Goal: Task Accomplishment & Management: Manage account settings

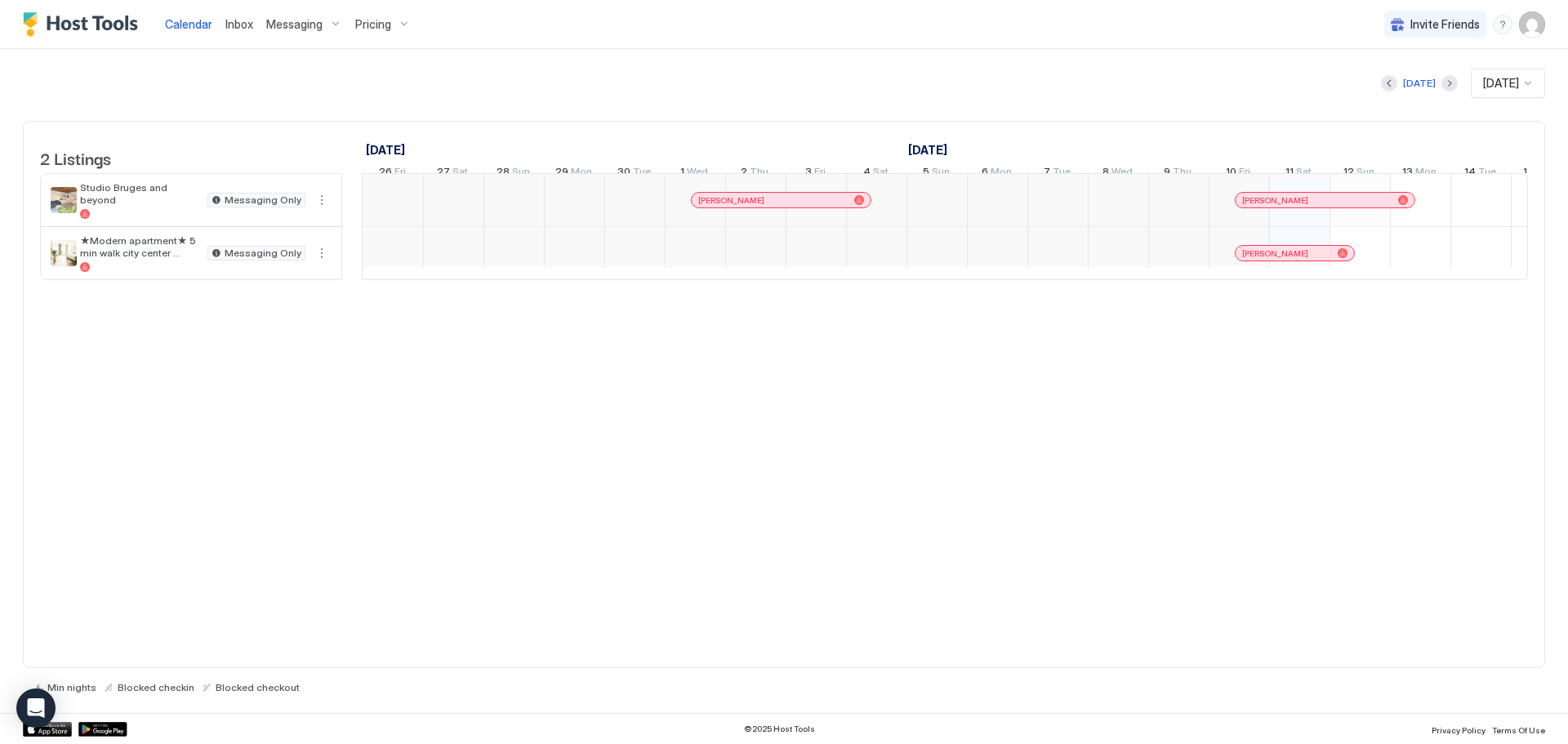
scroll to position [0, 907]
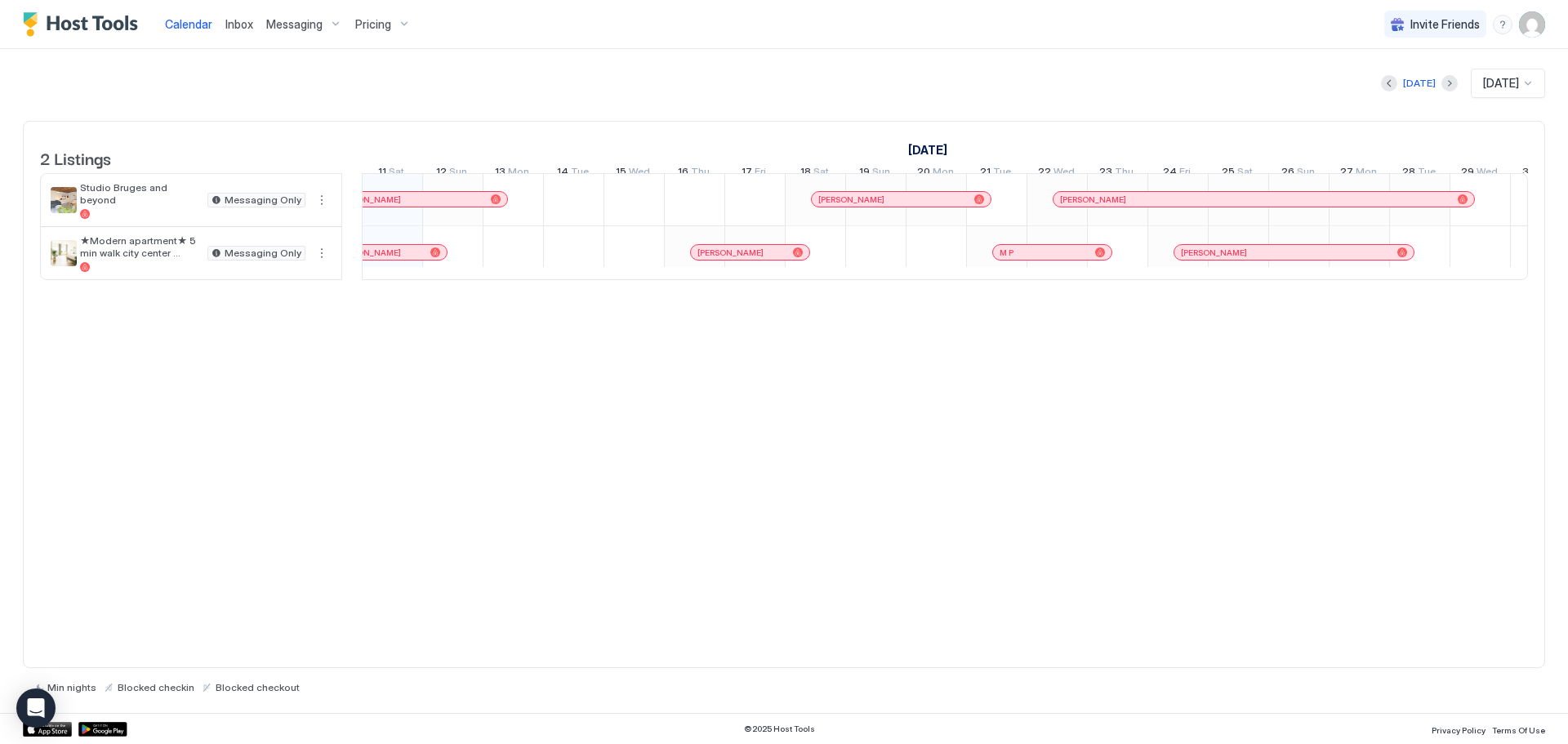
click at [1529, 25] on img "User profile" at bounding box center [1532, 25] width 26 height 26
click at [1394, 90] on span "Settings" at bounding box center [1384, 91] width 44 height 15
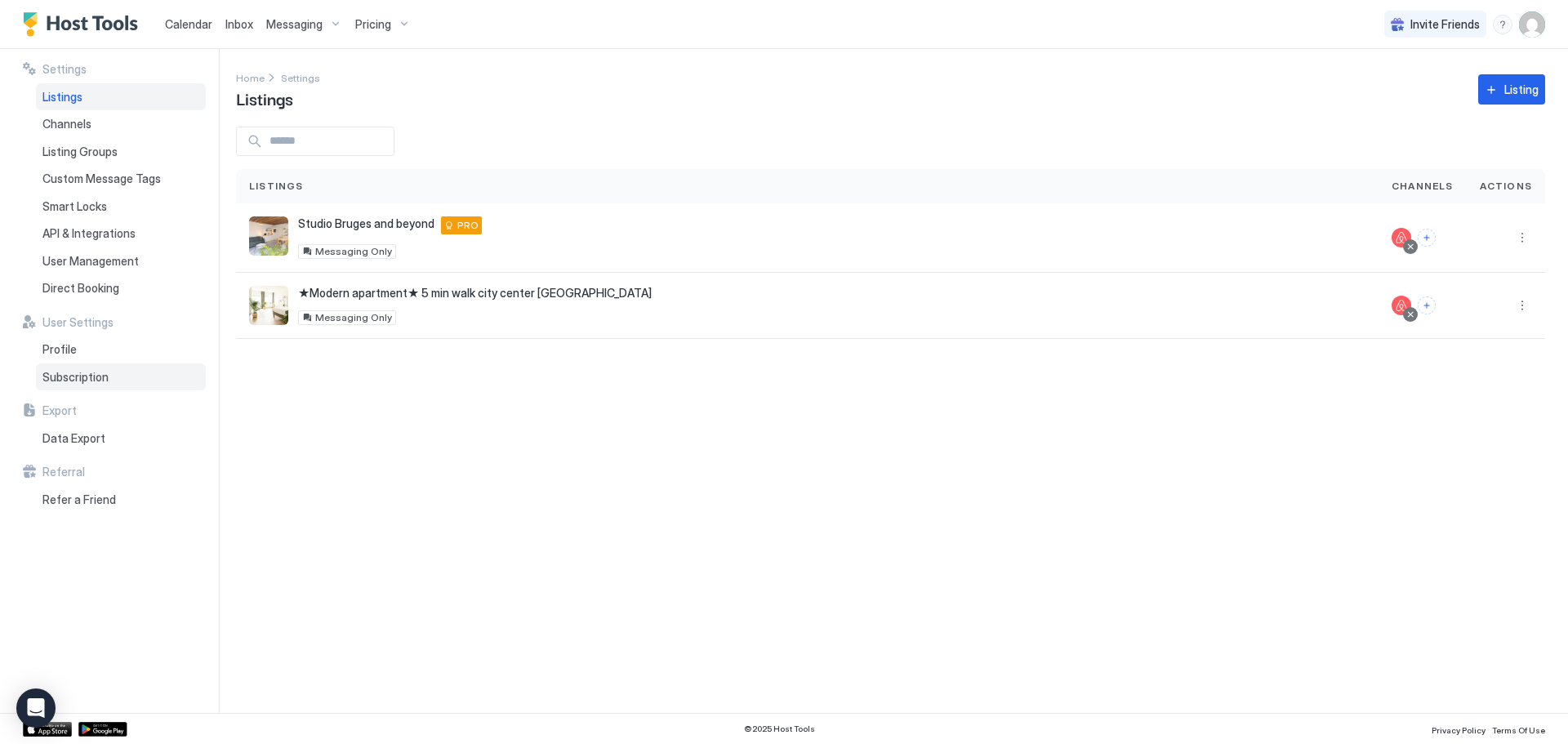
click at [100, 380] on span "Subscription" at bounding box center [75, 377] width 66 height 15
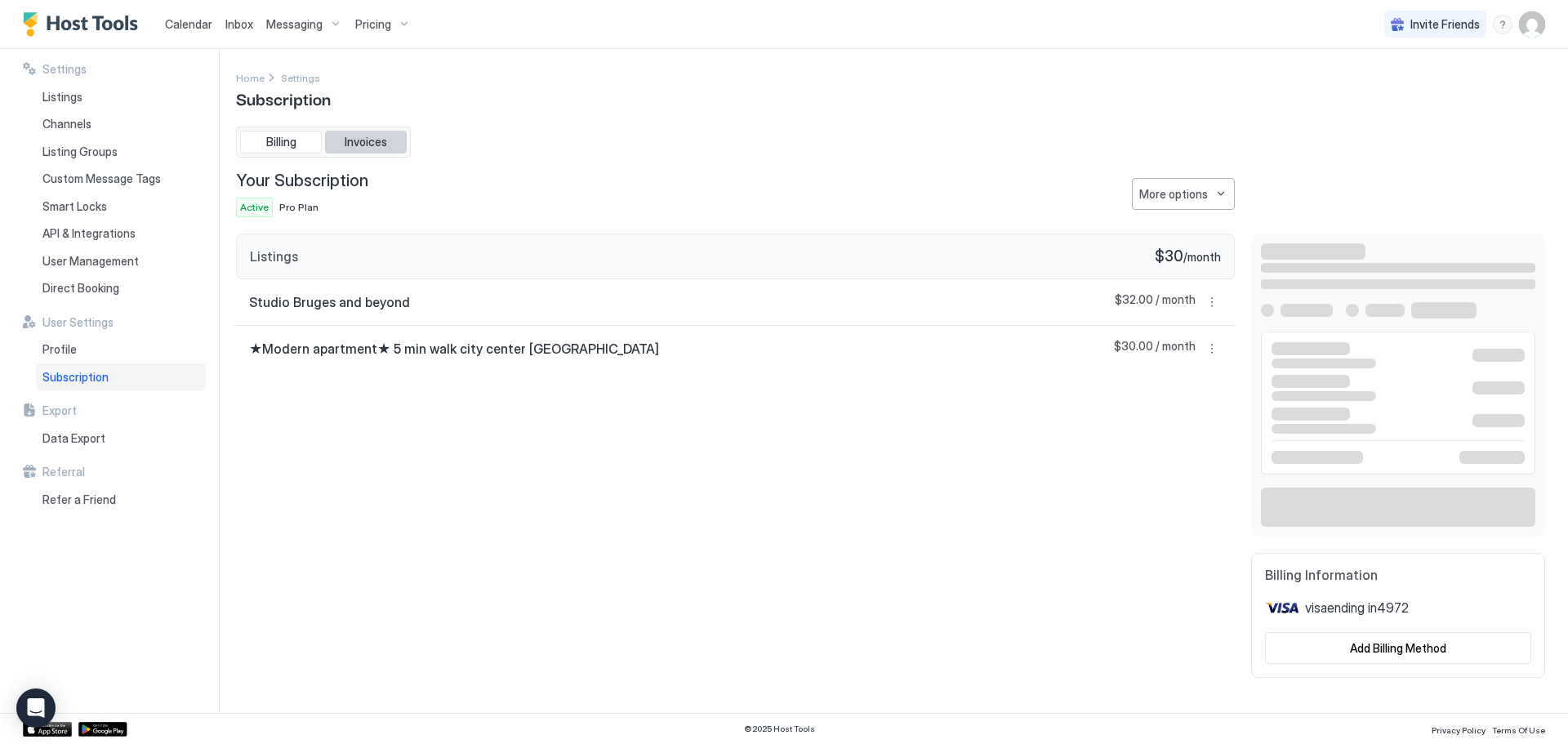
click at [359, 150] on button "Invoices" at bounding box center [365, 142] width 82 height 23
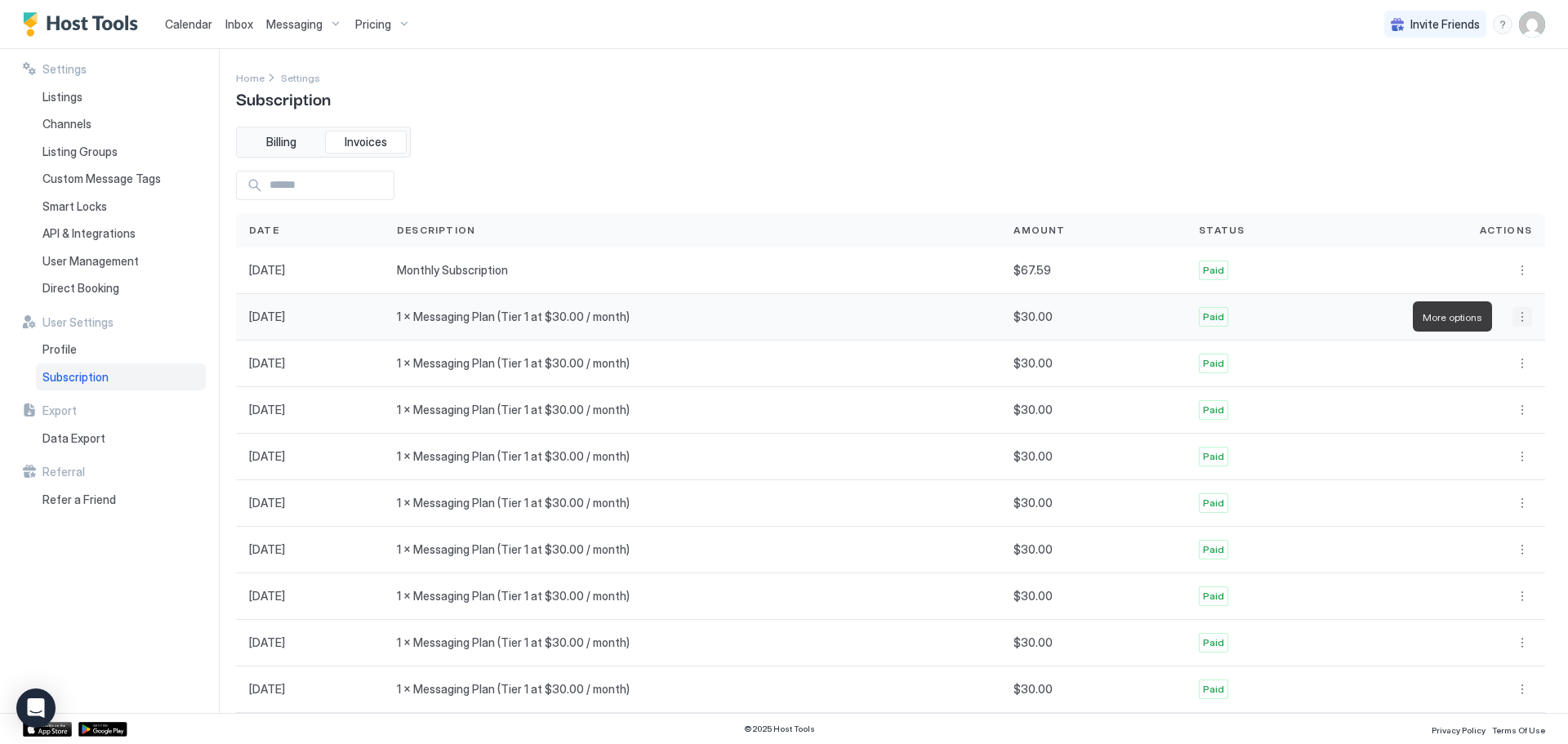
click at [1513, 319] on button "More options" at bounding box center [1522, 317] width 19 height 19
click at [1021, 172] on div at bounding box center [784, 372] width 1568 height 744
click at [1513, 365] on button "More options" at bounding box center [1522, 364] width 19 height 19
click at [1491, 415] on span "Download" at bounding box center [1492, 412] width 48 height 12
click at [1513, 316] on button "More options" at bounding box center [1522, 317] width 19 height 19
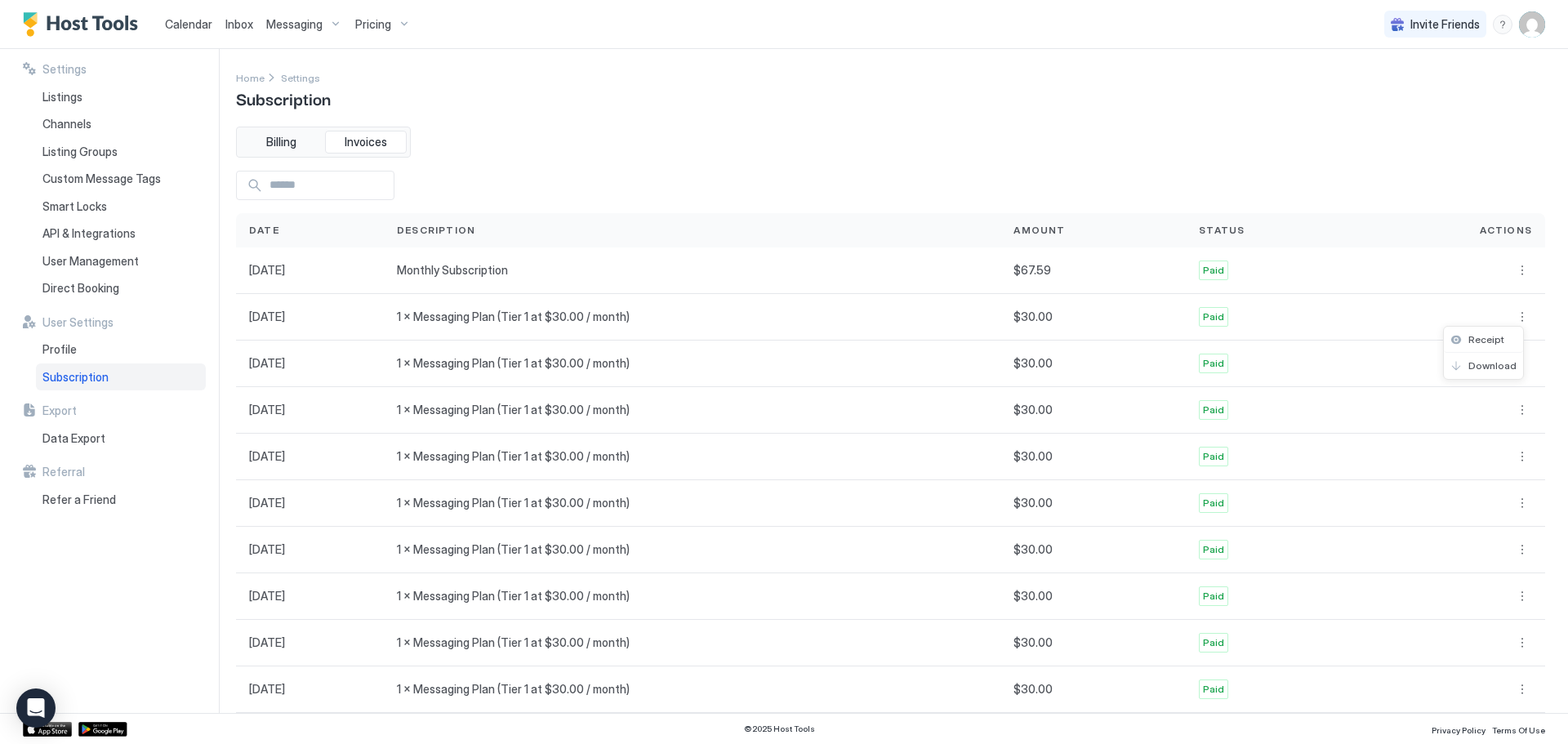
click at [1507, 317] on div at bounding box center [784, 372] width 1568 height 744
click at [1513, 319] on button "More options" at bounding box center [1522, 317] width 19 height 19
click at [1494, 367] on span "Download" at bounding box center [1492, 365] width 48 height 12
click at [1513, 271] on button "More options" at bounding box center [1522, 271] width 19 height 19
click at [1491, 319] on span "Download" at bounding box center [1492, 319] width 48 height 12
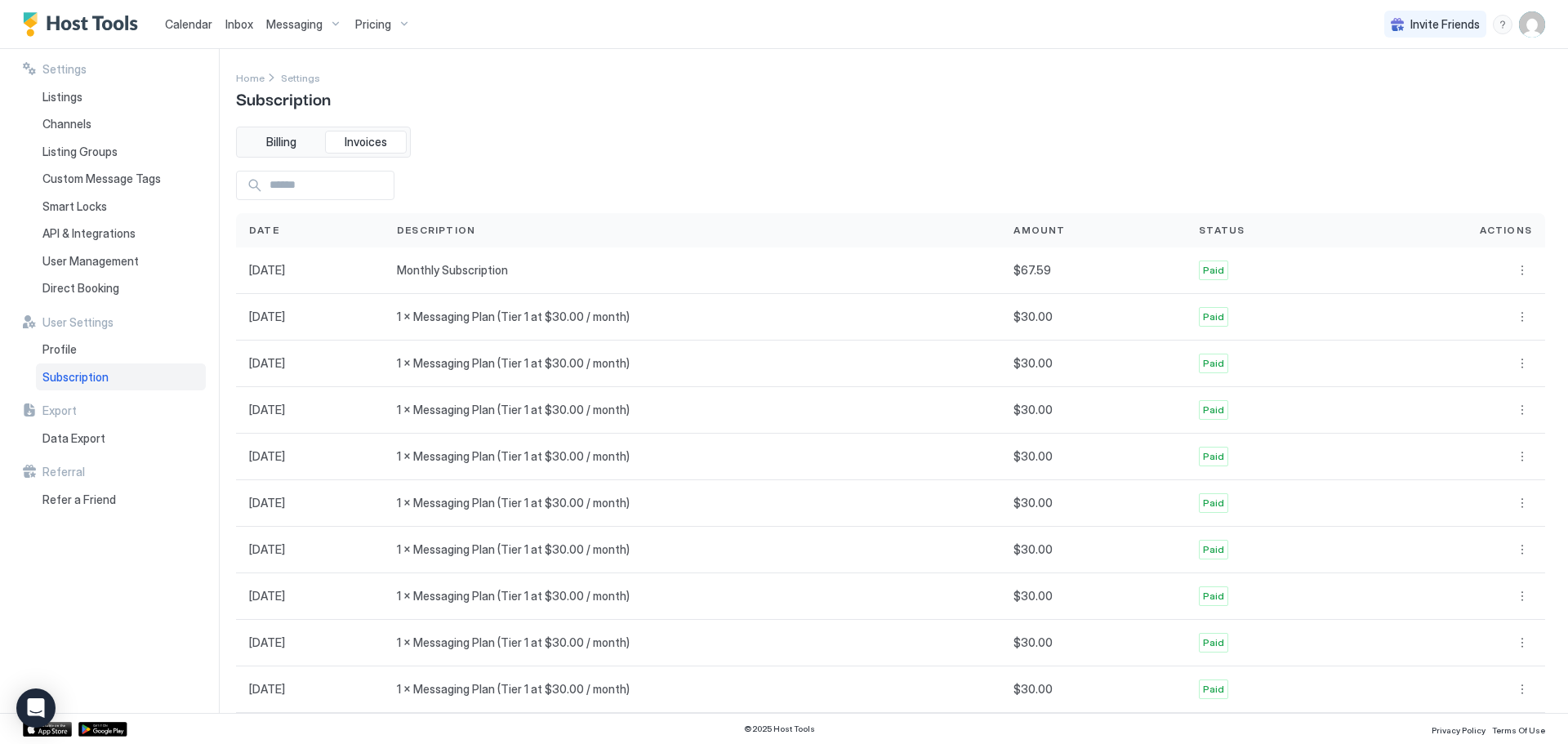
click at [83, 374] on span "Subscription" at bounding box center [75, 377] width 66 height 15
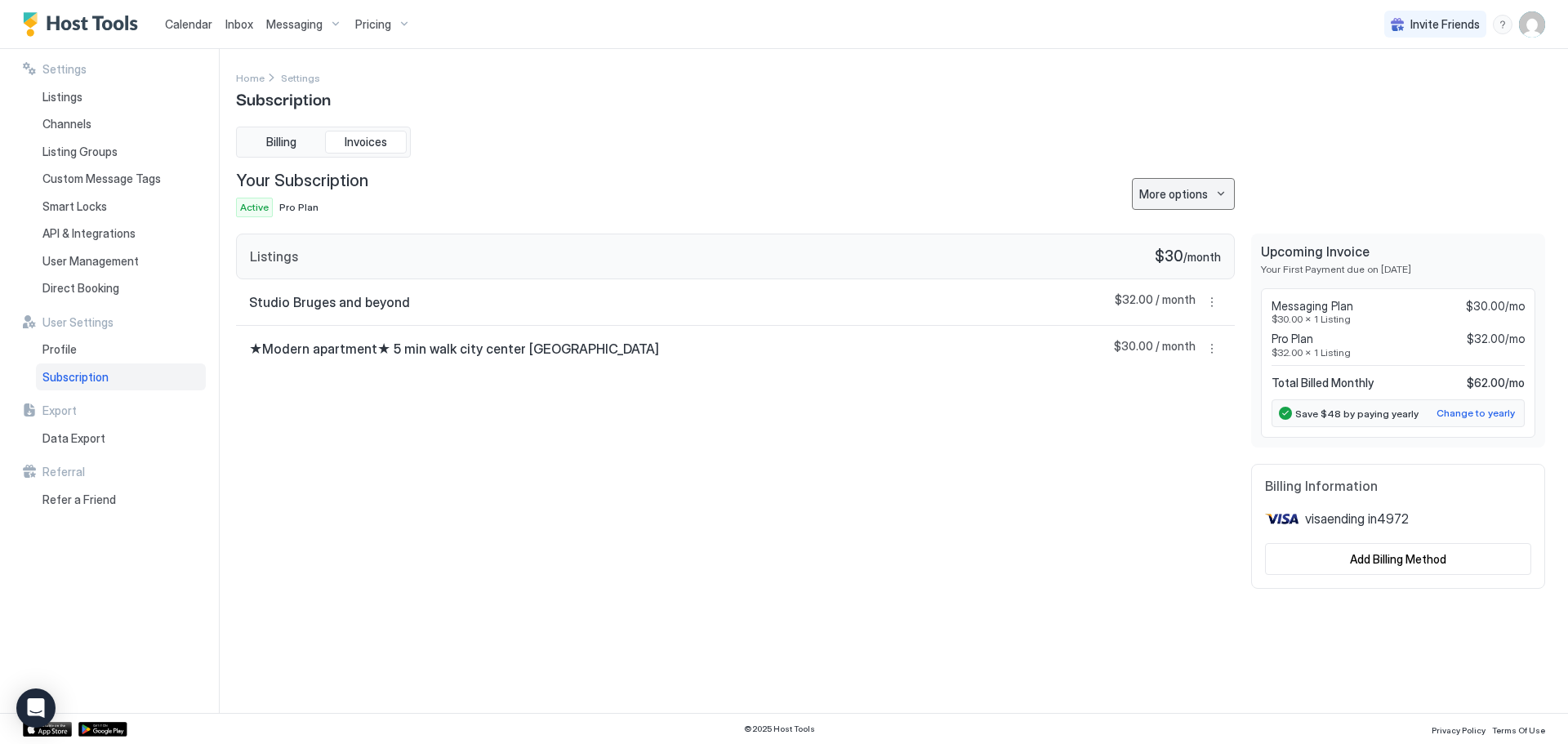
click at [1205, 198] on div "More options" at bounding box center [1174, 194] width 69 height 18
click at [1164, 226] on span "Change Plan" at bounding box center [1170, 222] width 60 height 12
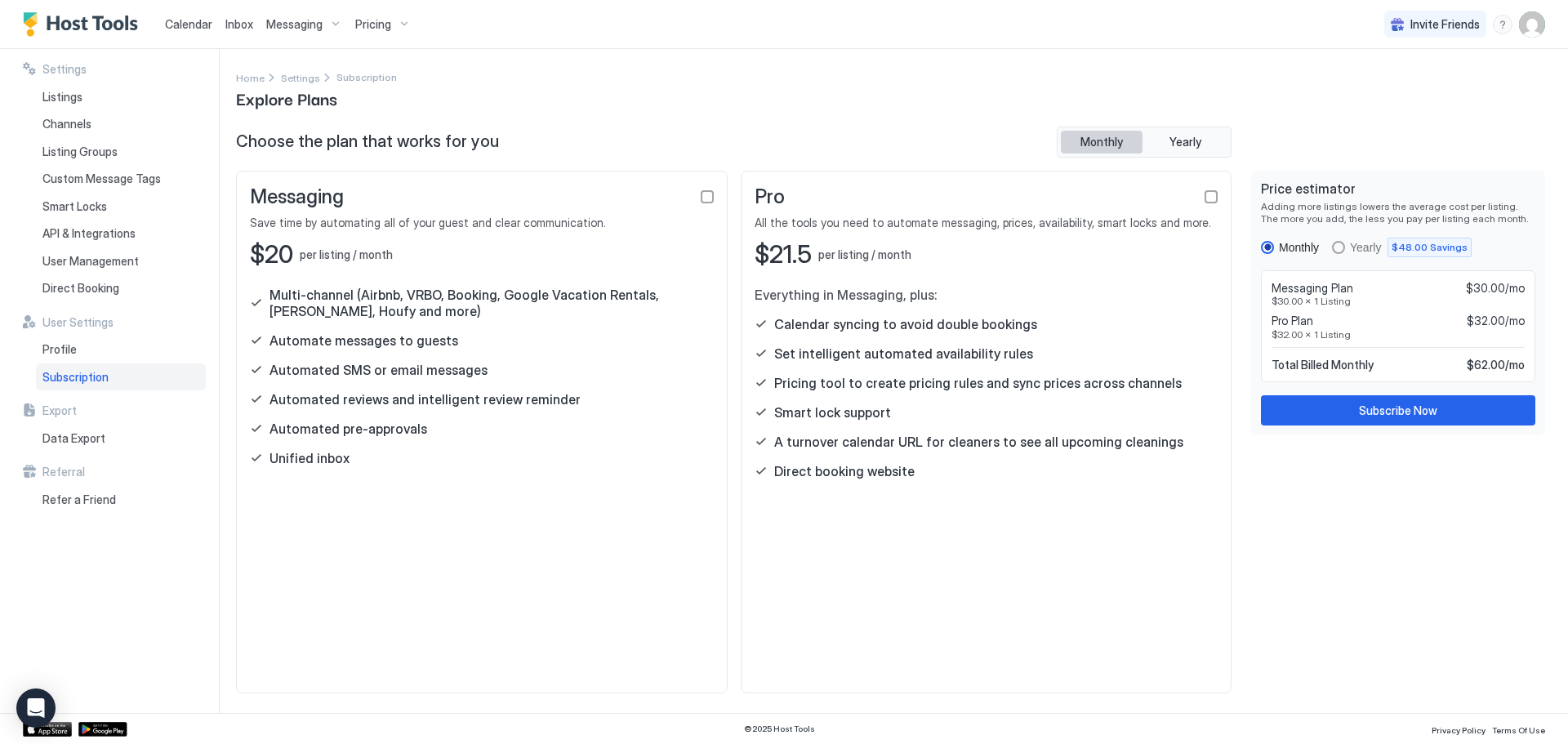
click at [1118, 145] on span "Monthly" at bounding box center [1102, 141] width 42 height 15
click at [706, 199] on div "checkbox" at bounding box center [707, 197] width 13 height 13
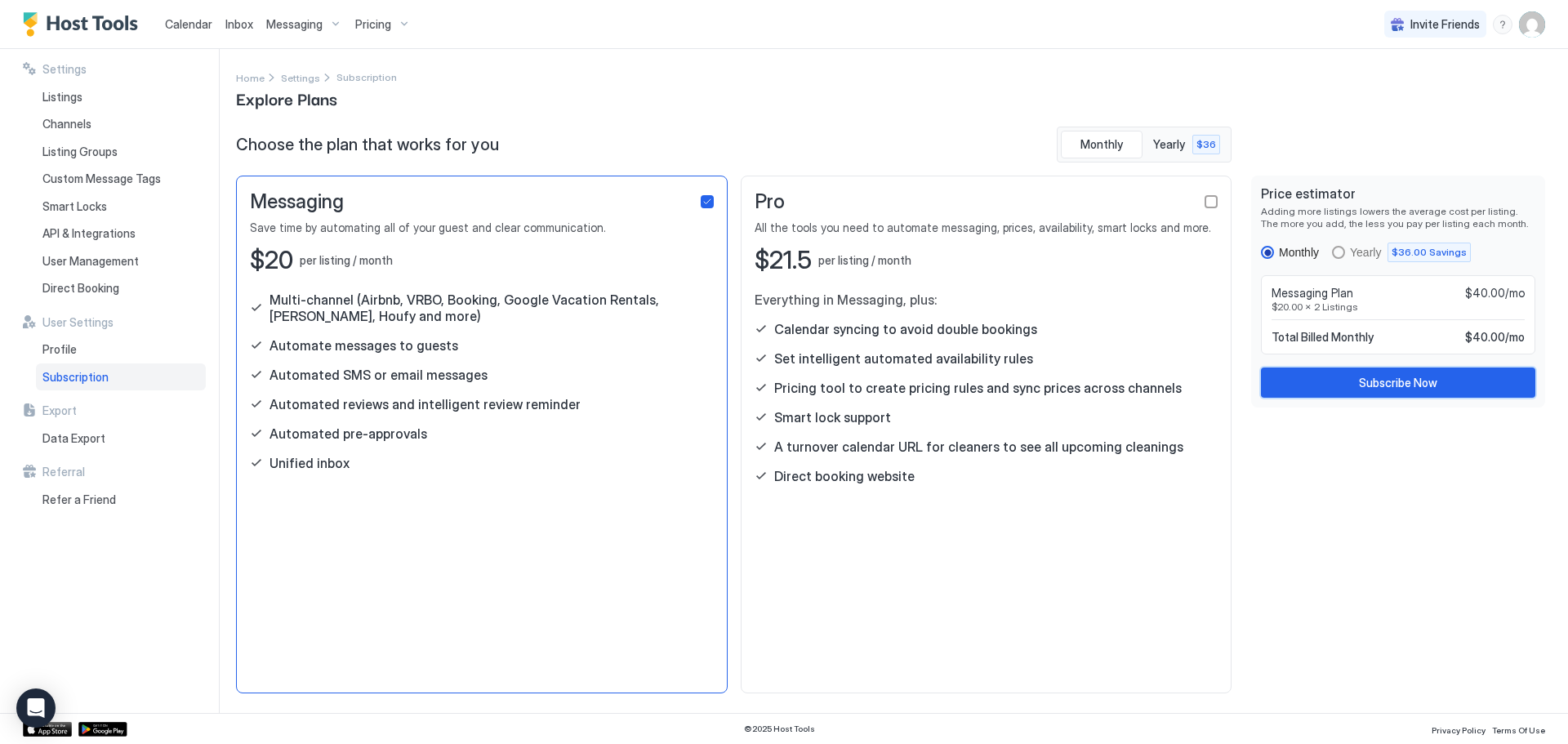
click at [1394, 382] on div "Subscribe Now" at bounding box center [1398, 383] width 78 height 18
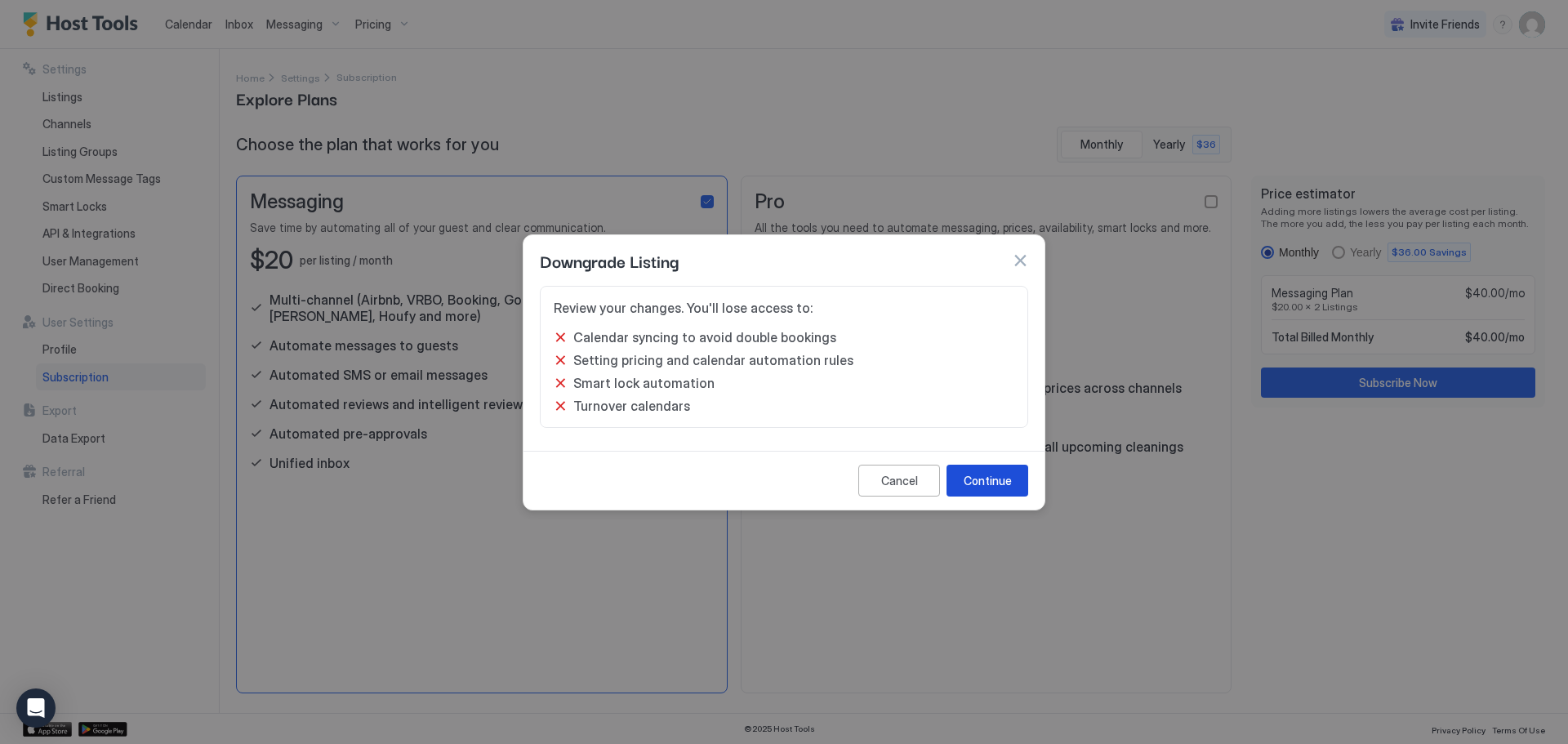
click at [983, 473] on div "Continue" at bounding box center [987, 480] width 48 height 18
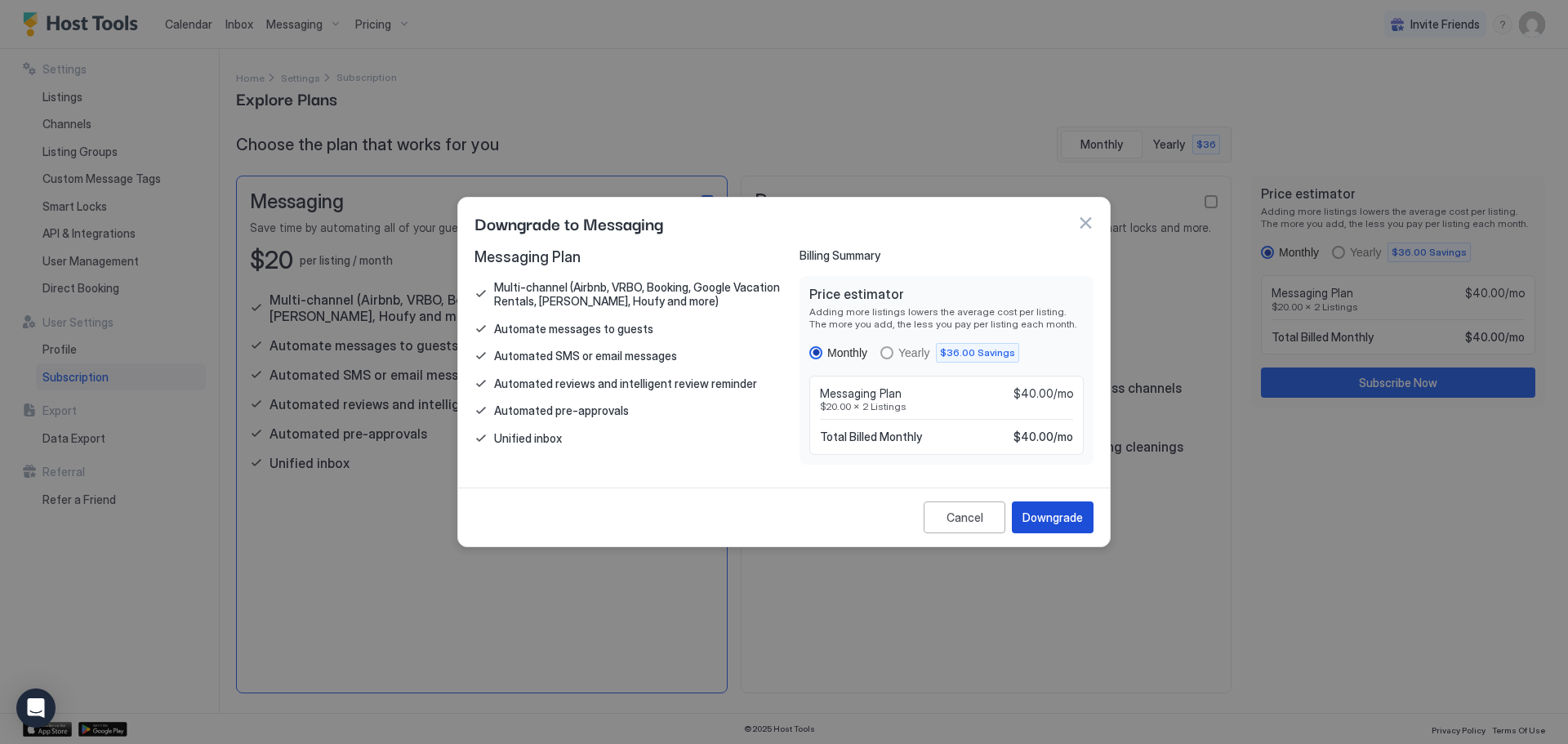
click at [1049, 506] on button "Downgrade" at bounding box center [1052, 517] width 82 height 32
